Goal: Find specific page/section: Find specific page/section

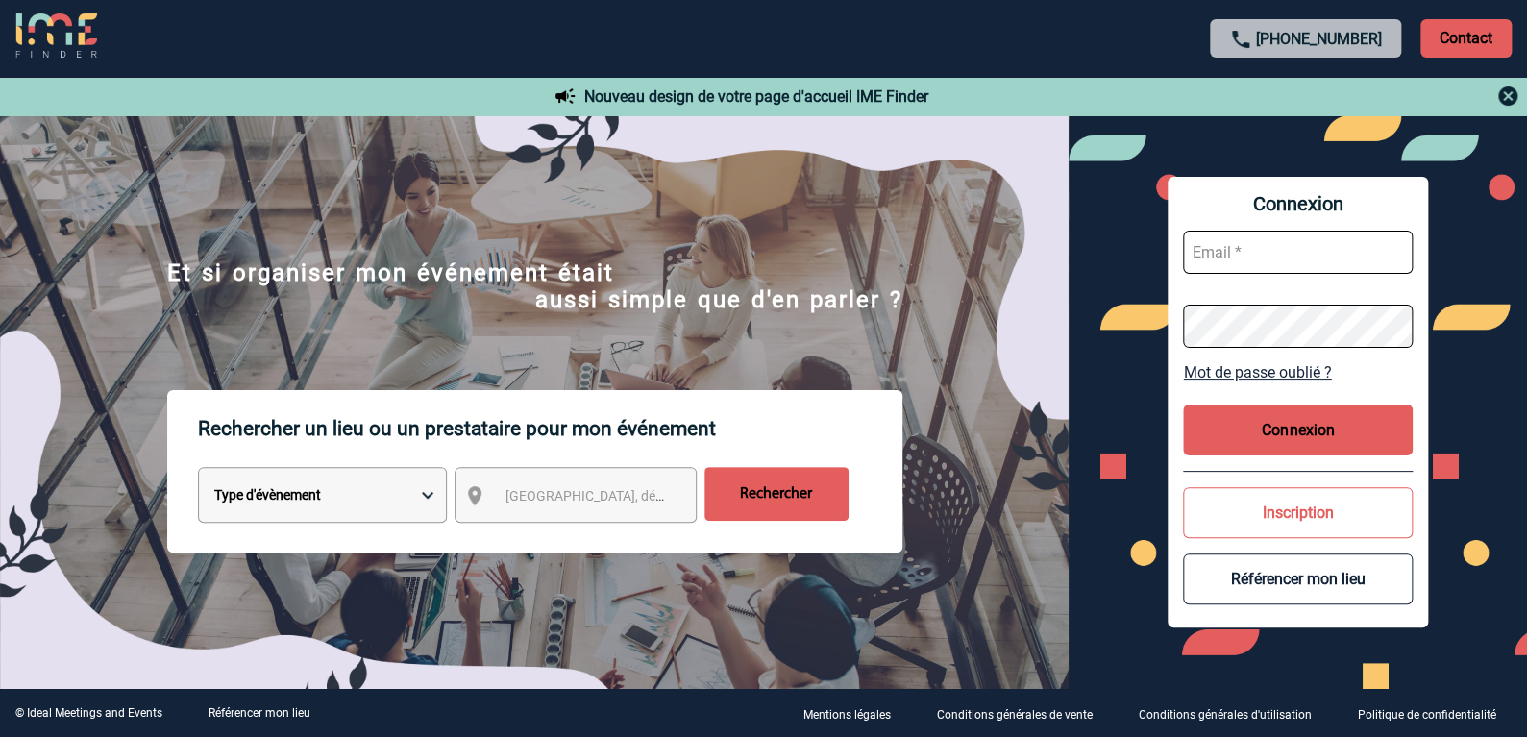
click at [421, 498] on select "Type d'évènement Séminaire avec nuitée Réunion Repas de groupe Team Building & …" at bounding box center [322, 495] width 249 height 56
select select "3"
click at [198, 468] on select "Type d'évènement Séminaire avec nuitée Réunion Repas de groupe Team Building & …" at bounding box center [322, 495] width 249 height 56
click at [591, 506] on span "Ville, département, région..." at bounding box center [593, 495] width 191 height 27
type input "l"
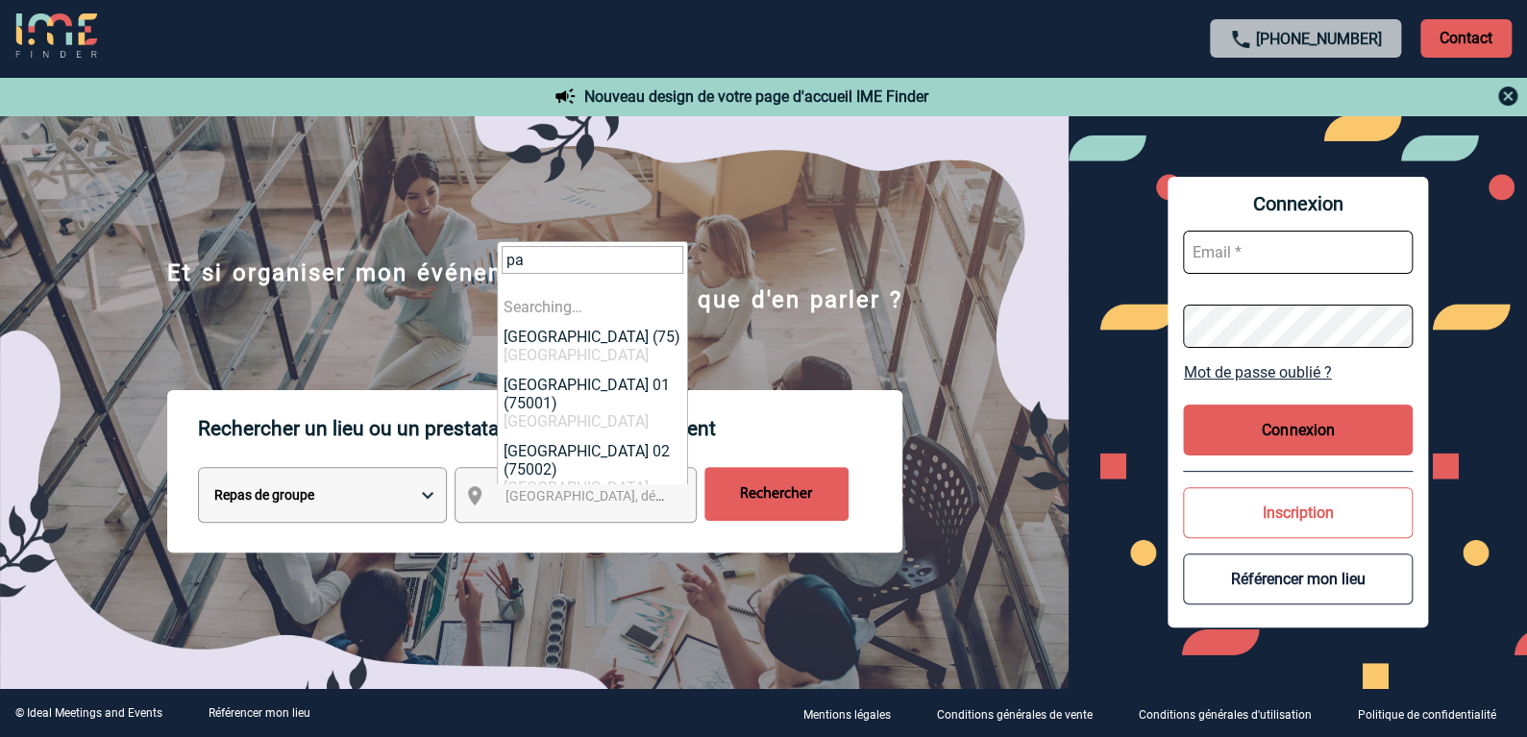
type input "p"
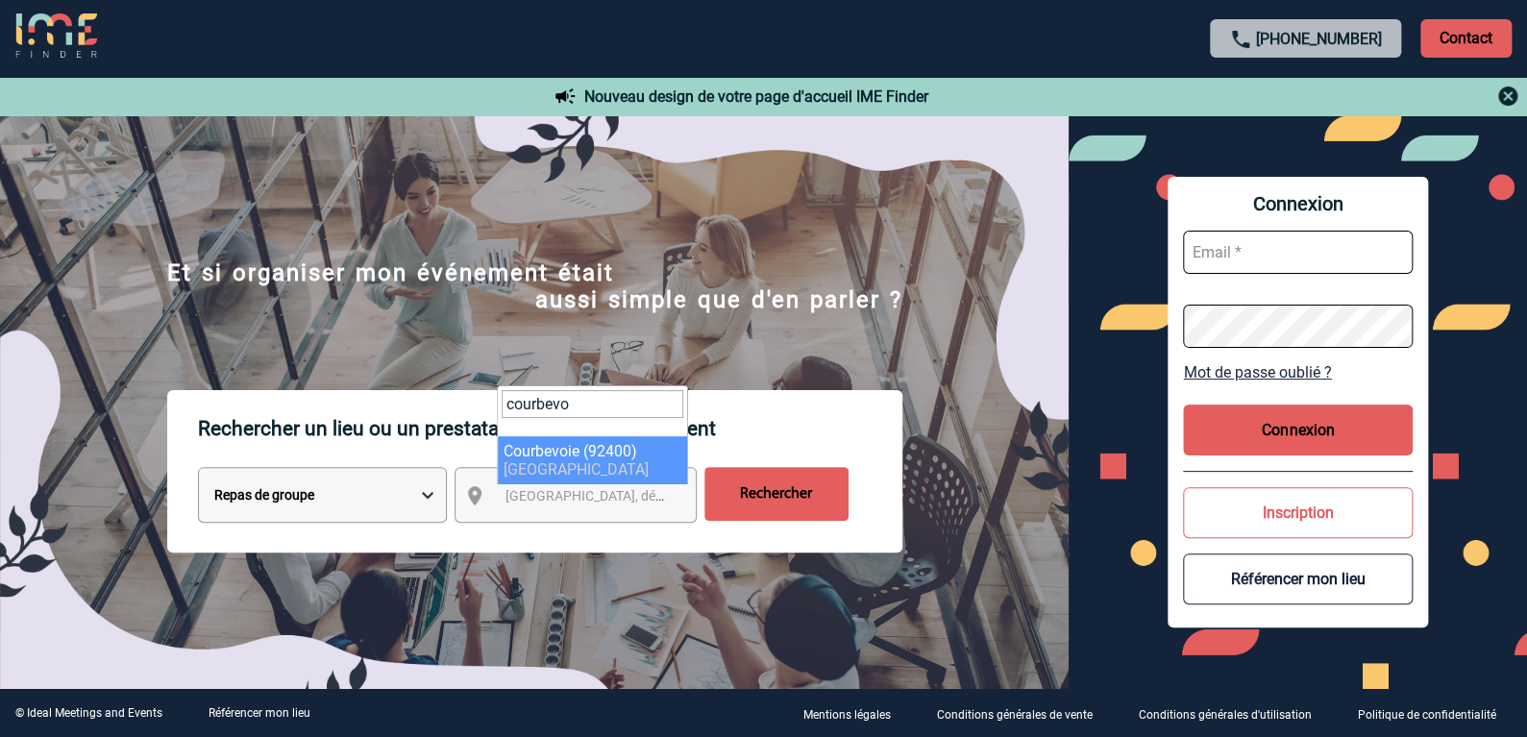
type input "courbevo"
select select "38"
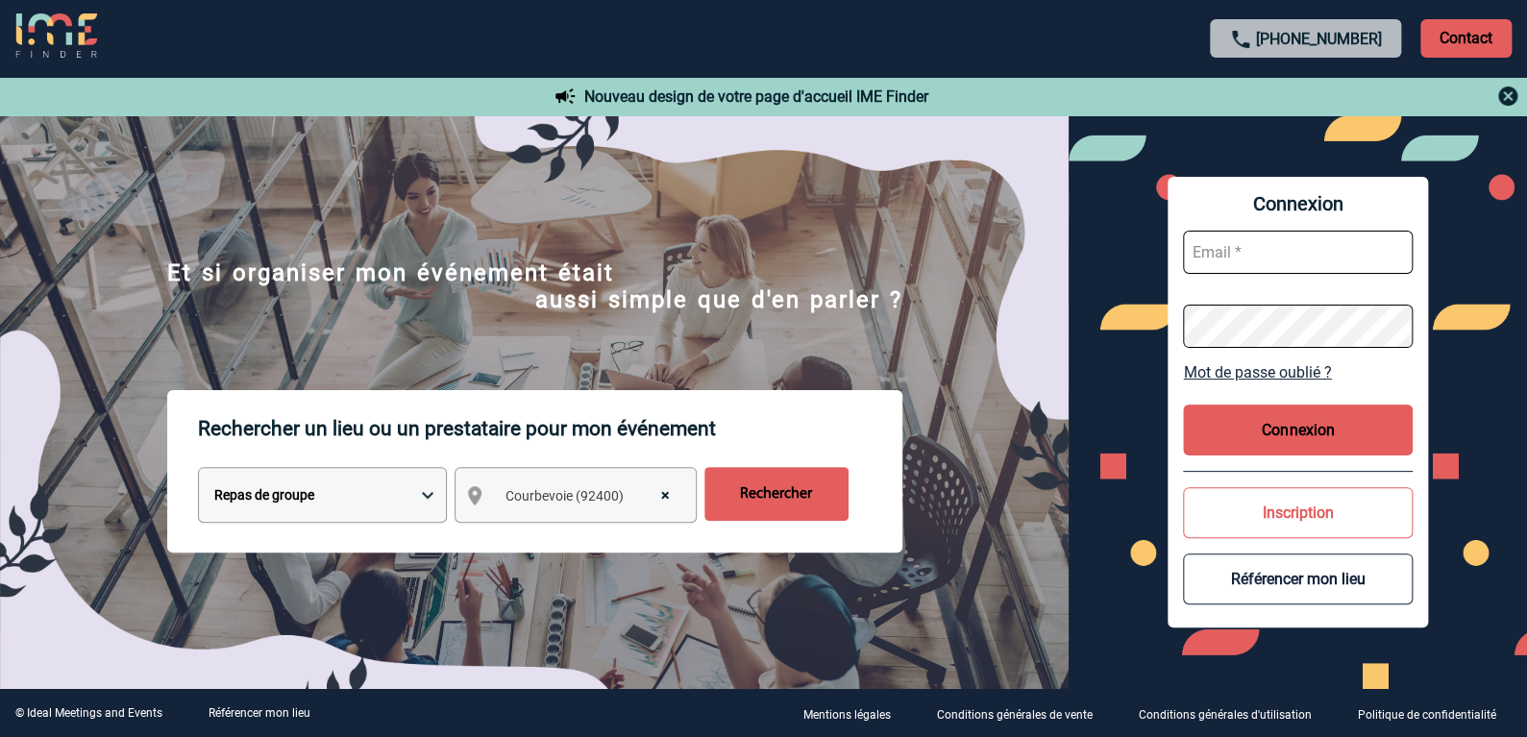
click at [795, 505] on input "Rechercher" at bounding box center [776, 494] width 144 height 54
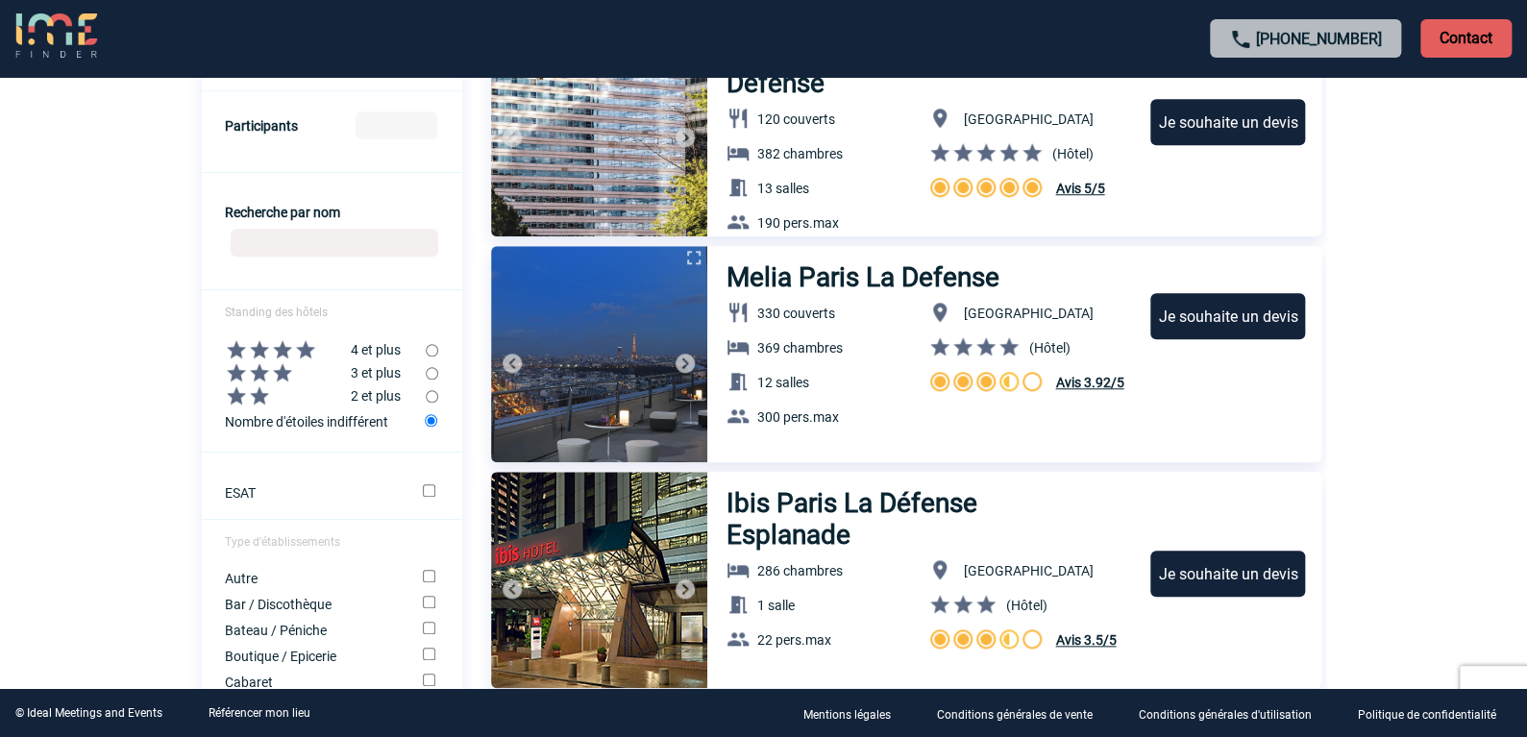
scroll to position [704, 0]
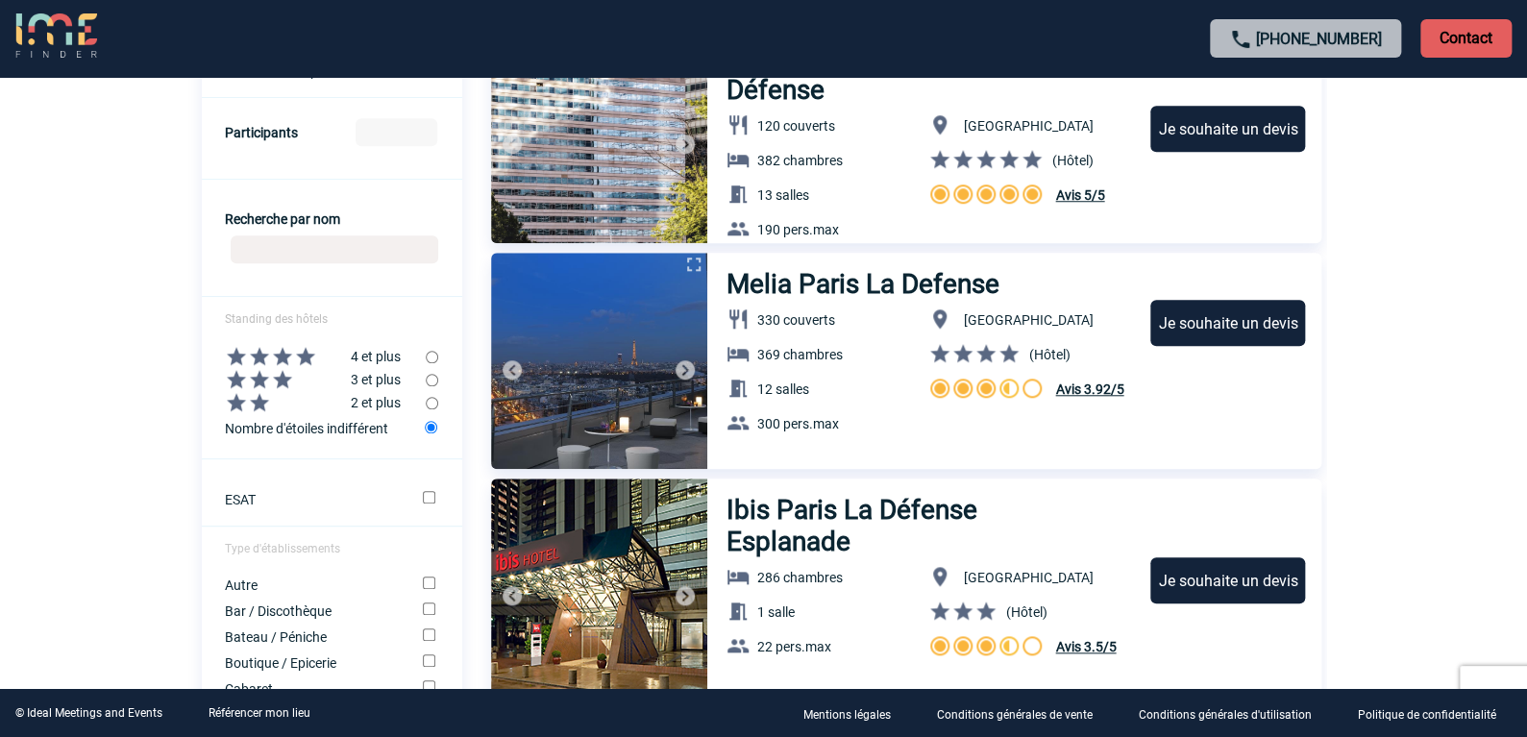
click at [817, 286] on h3 "Melia Paris La Defense" at bounding box center [864, 284] width 275 height 32
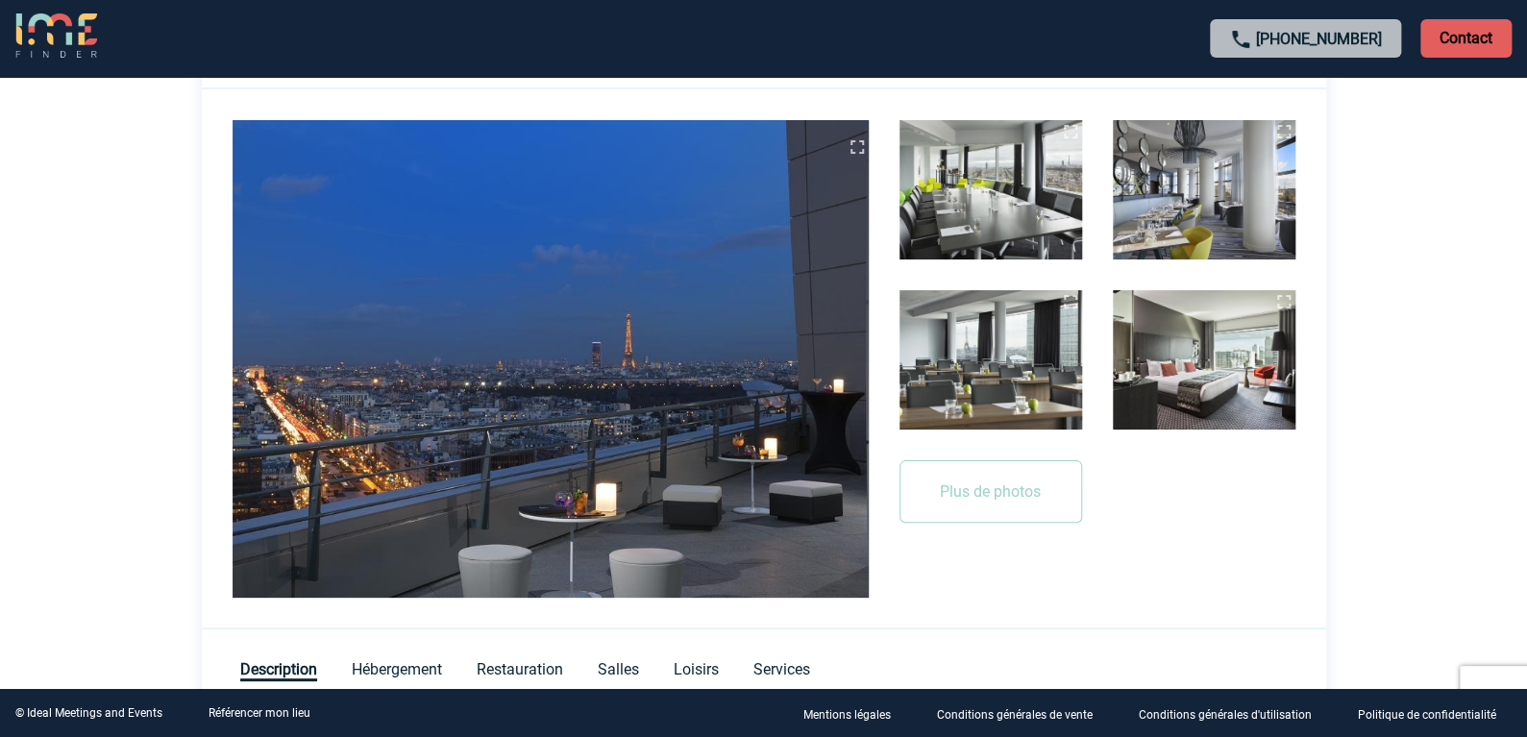
scroll to position [391, 0]
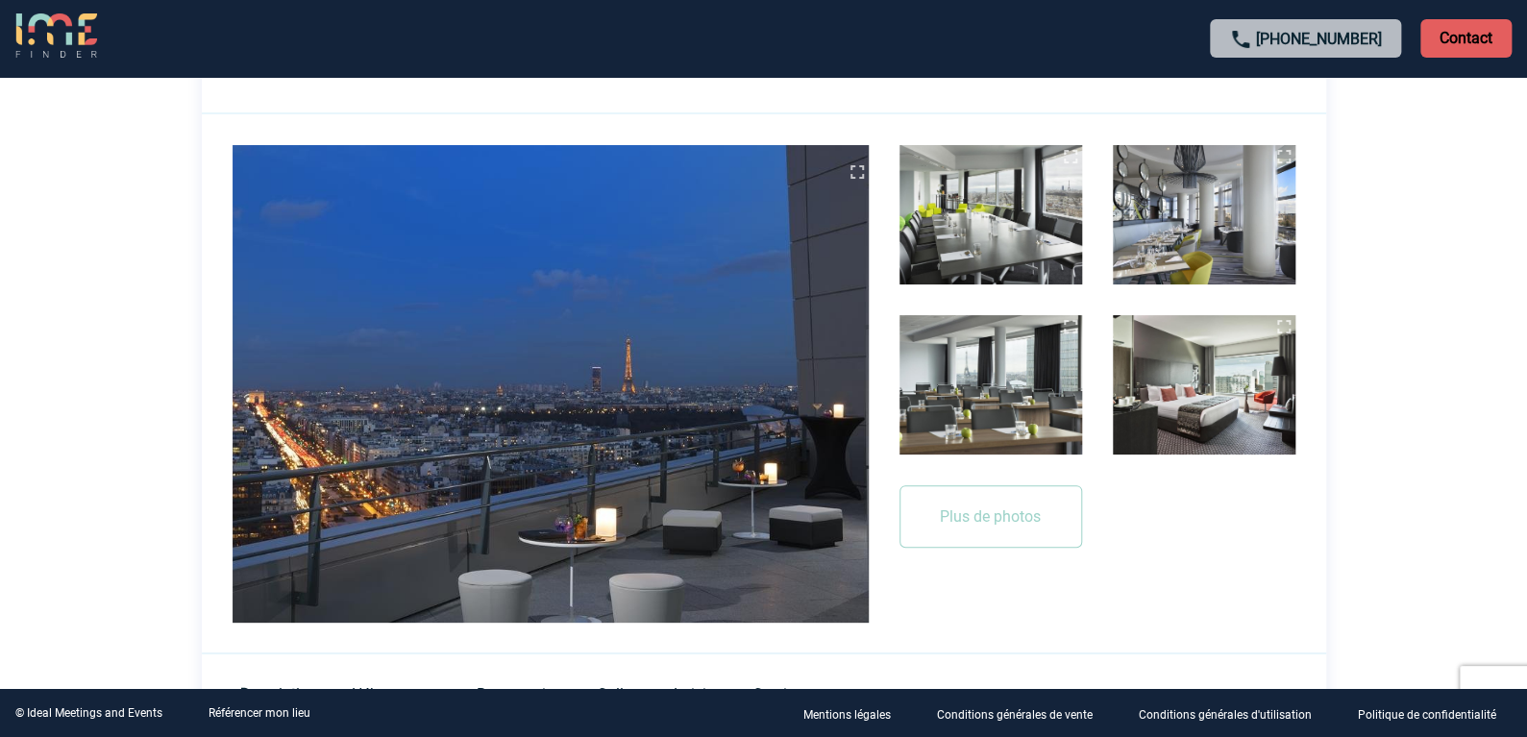
click at [1008, 221] on img at bounding box center [990, 214] width 183 height 139
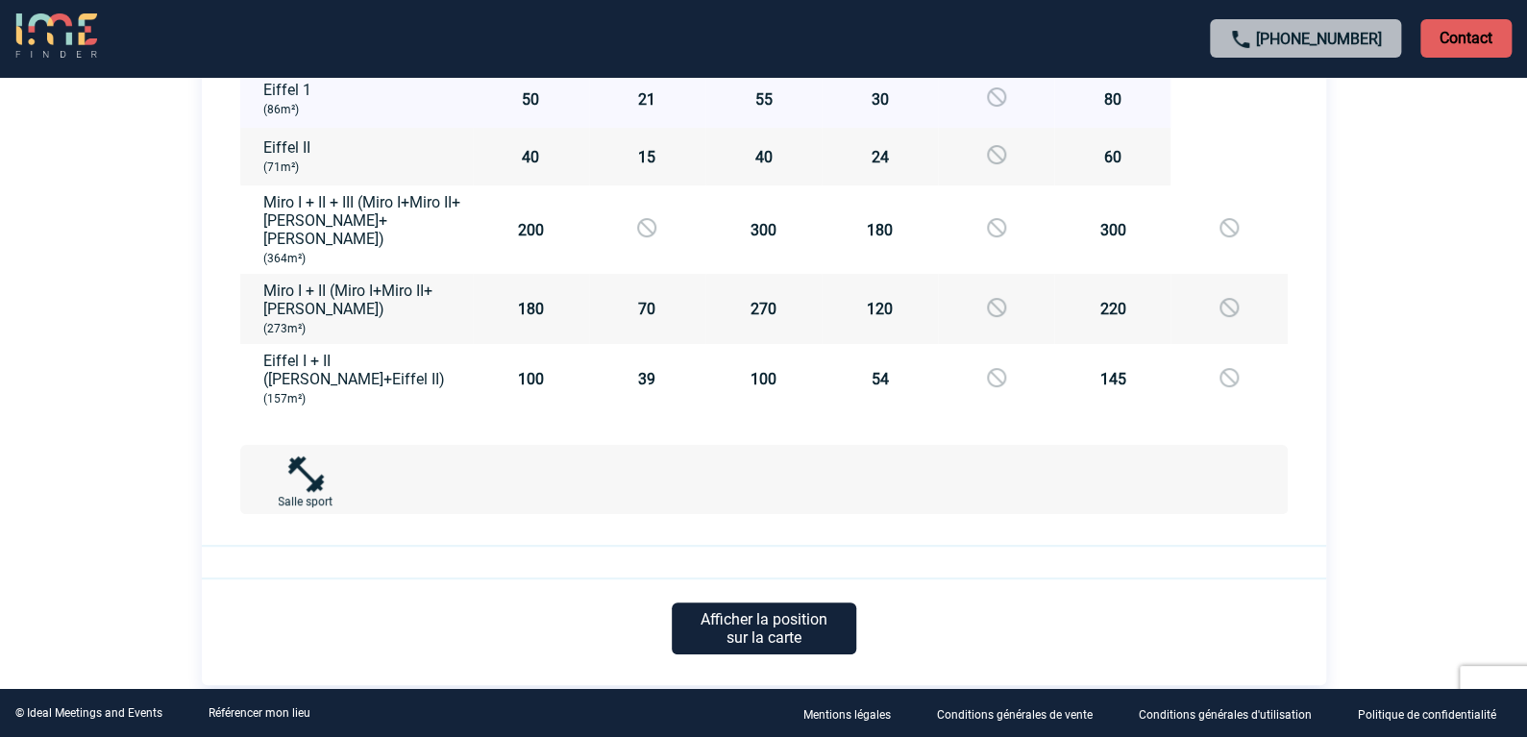
scroll to position [2359, 0]
